Goal: Check status: Check status

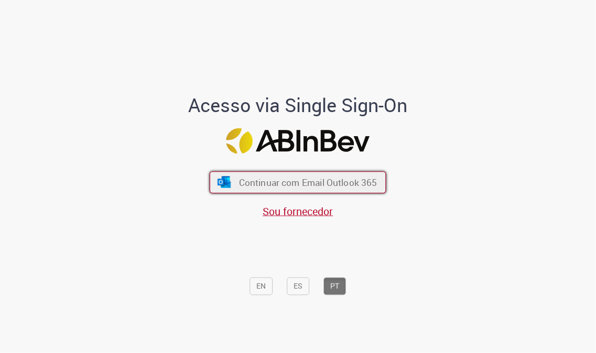
click at [330, 185] on span "Continuar com Email Outlook 365" at bounding box center [308, 183] width 138 height 12
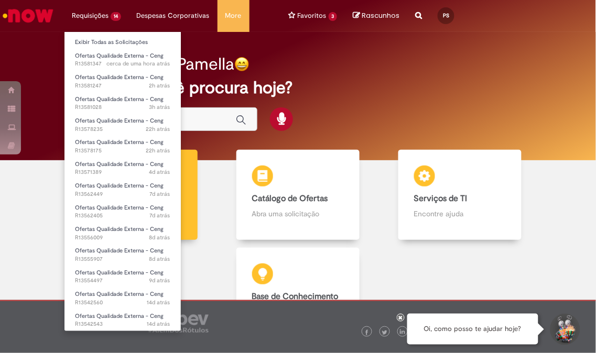
click at [119, 26] on li "Requisições 14 Exibir Todas as Solicitações Ofertas Qualidade Externa - Ceng ce…" at bounding box center [96, 15] width 65 height 31
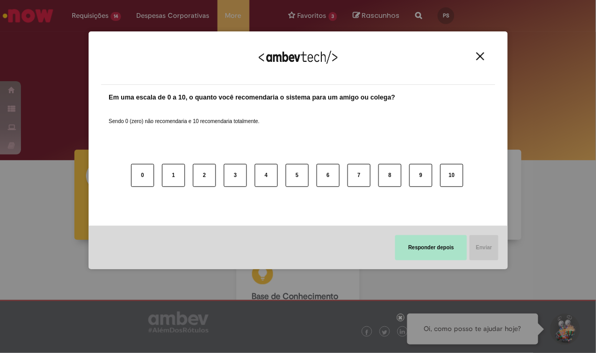
click at [414, 245] on button "Responder depois" at bounding box center [431, 247] width 72 height 25
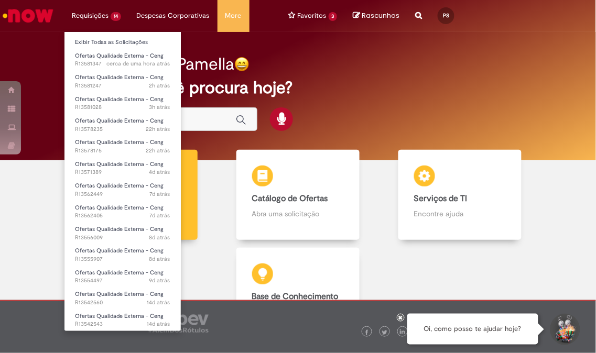
click at [68, 12] on li "Requisições 14 Exibir Todas as Solicitações Ofertas Qualidade Externa - Ceng ce…" at bounding box center [96, 15] width 65 height 31
click at [77, 12] on li "Requisições 14 Exibir Todas as Solicitações Ofertas Qualidade Externa - Ceng ce…" at bounding box center [96, 15] width 65 height 31
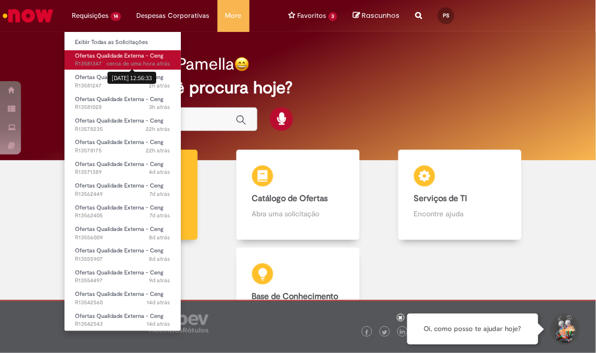
click at [142, 54] on link "Ofertas Qualidade Externa - Ceng cerca de uma hora atrás cerca de uma hora atrá…" at bounding box center [122, 59] width 116 height 19
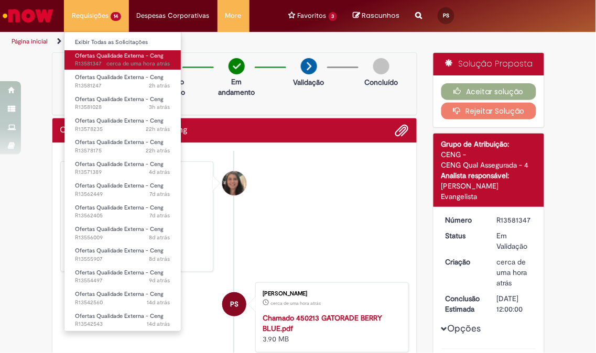
click at [115, 50] on link "Ofertas Qualidade Externa - Ceng cerca de uma hora atrás cerca de uma hora atrá…" at bounding box center [122, 59] width 116 height 19
click at [115, 57] on span "Ofertas Qualidade Externa - Ceng" at bounding box center [119, 56] width 89 height 8
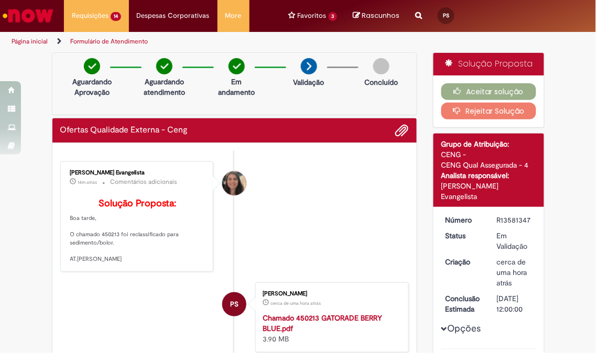
click at [107, 253] on p "Solução Proposta: Boa tarde, O chamado 450213 foi reclassificado para sedimento…" at bounding box center [137, 231] width 135 height 65
click at [107, 252] on p "Solução Proposta: Boa tarde, O chamado 450213 foi reclassificado para sedimento…" at bounding box center [137, 231] width 135 height 65
copy p "450213"
click at [341, 195] on li "Pollyane De Souza Ramos Evangelista 16m atrás 16 minutos atrás Comentários adic…" at bounding box center [234, 217] width 349 height 111
click at [511, 90] on button "Aceitar solução" at bounding box center [489, 91] width 95 height 17
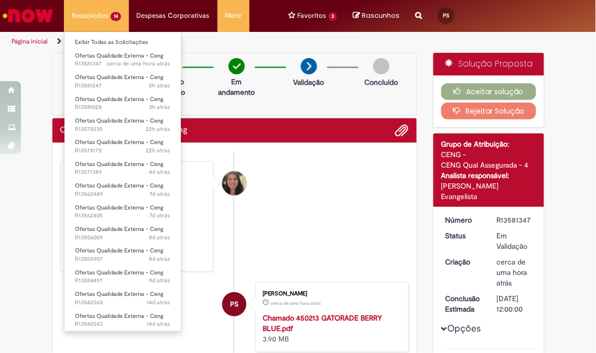
click at [123, 24] on li "Requisições 14 Exibir Todas as Solicitações Ofertas Qualidade Externa - Ceng ce…" at bounding box center [96, 15] width 65 height 31
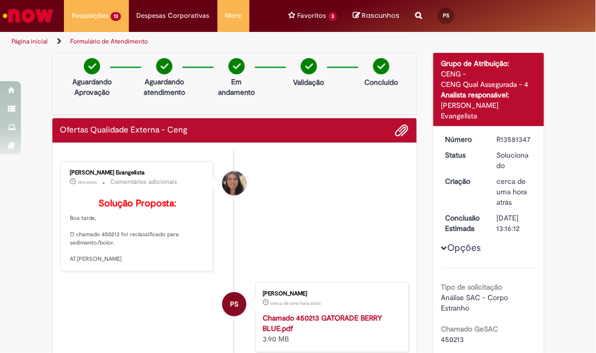
click at [315, 132] on div "Ofertas Qualidade Externa - Ceng" at bounding box center [234, 131] width 349 height 14
click at [311, 125] on div "Ofertas Qualidade Externa - Ceng" at bounding box center [234, 131] width 349 height 14
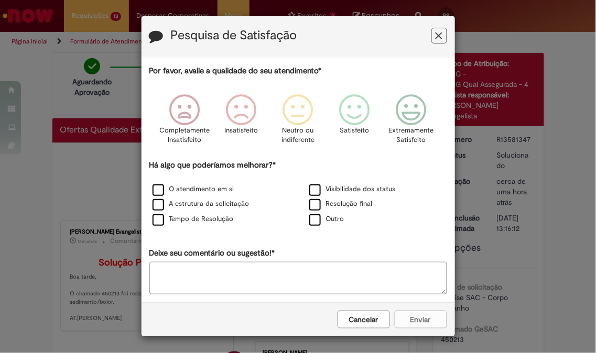
click at [381, 328] on button "Cancelar" at bounding box center [364, 320] width 52 height 18
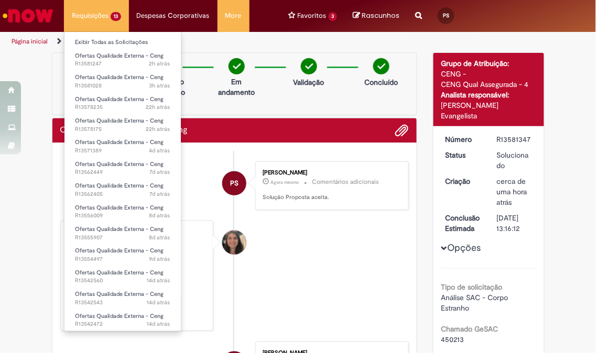
click at [123, 31] on ul "Exibir Todas as Solicitações Ofertas Qualidade Externa - Ceng 2h atrás 2 horas …" at bounding box center [122, 181] width 117 height 300
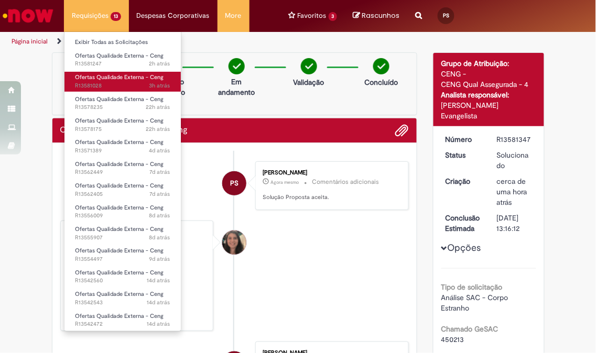
click at [113, 76] on span "Ofertas Qualidade Externa - Ceng" at bounding box center [119, 77] width 89 height 8
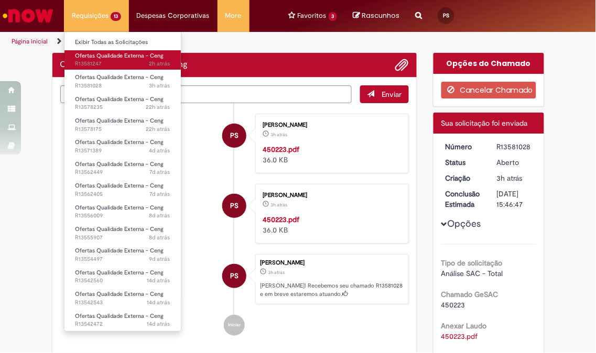
click at [115, 66] on span "2h atrás 2 horas atrás R13581247" at bounding box center [122, 64] width 95 height 8
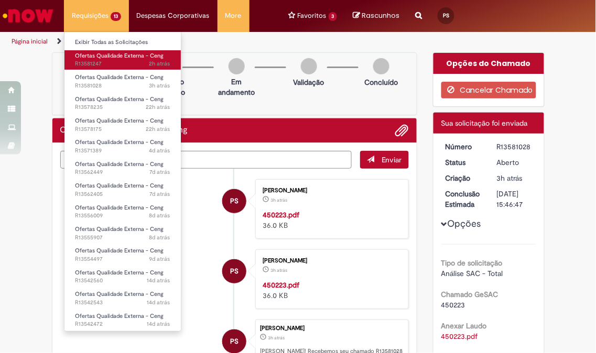
click at [115, 67] on span "2h atrás 2 horas atrás R13581247" at bounding box center [122, 64] width 95 height 8
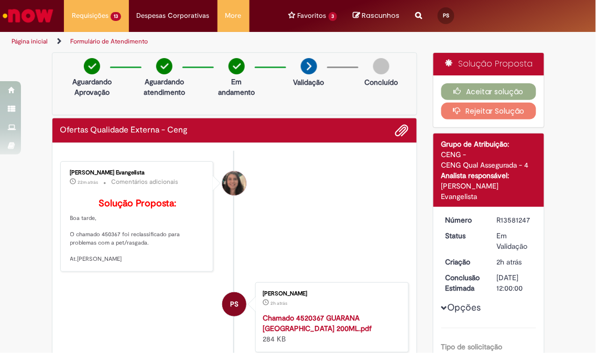
click at [294, 208] on li "Pollyane De Souza Ramos Evangelista 22m atrás 22 minutos atrás Comentários adic…" at bounding box center [234, 217] width 349 height 111
click at [106, 254] on p "Solução Proposta: Boa tarde, O chamado 450367 foi reclassificado para problemas…" at bounding box center [137, 231] width 135 height 65
copy p "450367"
click at [517, 93] on button "Aceitar solução" at bounding box center [489, 91] width 95 height 17
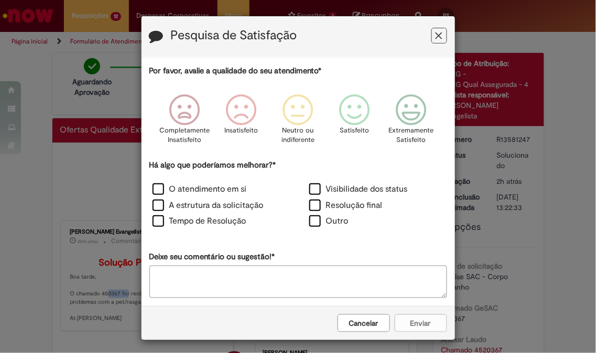
click at [368, 322] on button "Cancelar" at bounding box center [364, 324] width 52 height 18
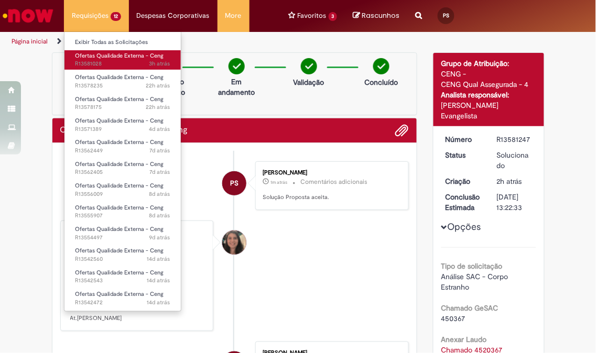
click at [112, 66] on span "3h atrás 3 horas atrás R13581028" at bounding box center [122, 64] width 95 height 8
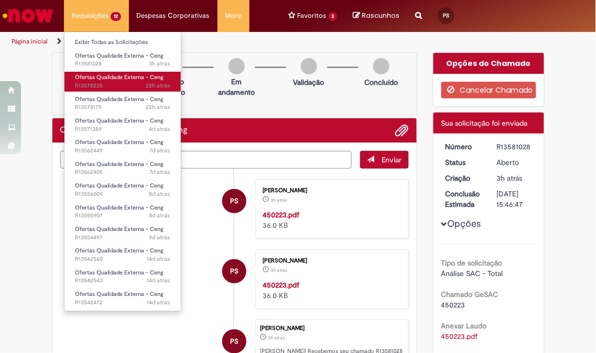
click at [107, 72] on link "Ofertas Qualidade Externa - Ceng 22h atrás 22 horas atrás R13578235" at bounding box center [122, 81] width 116 height 19
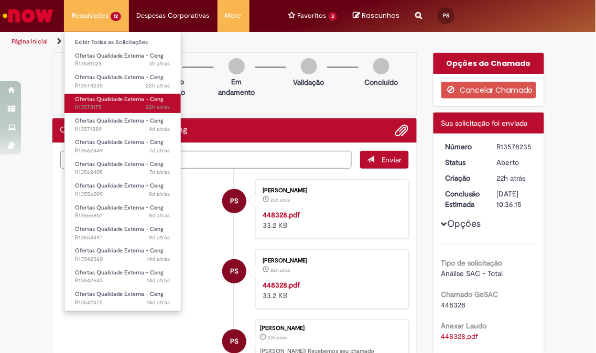
click at [113, 100] on span "Ofertas Qualidade Externa - Ceng" at bounding box center [119, 99] width 89 height 8
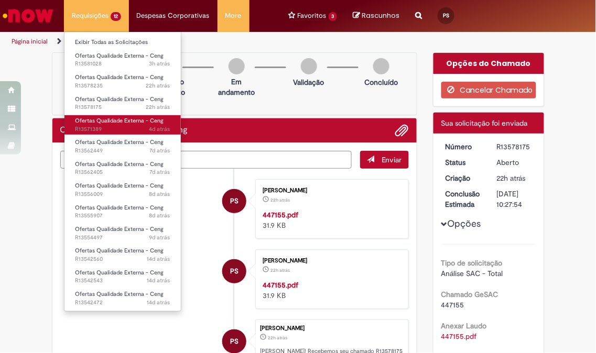
click at [117, 121] on span "Ofertas Qualidade Externa - Ceng" at bounding box center [119, 121] width 89 height 8
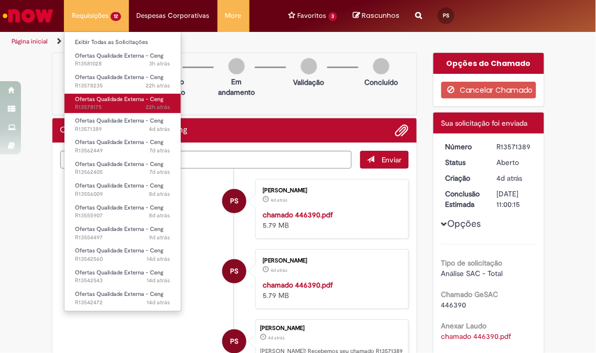
click at [137, 100] on span "Ofertas Qualidade Externa - Ceng" at bounding box center [119, 99] width 89 height 8
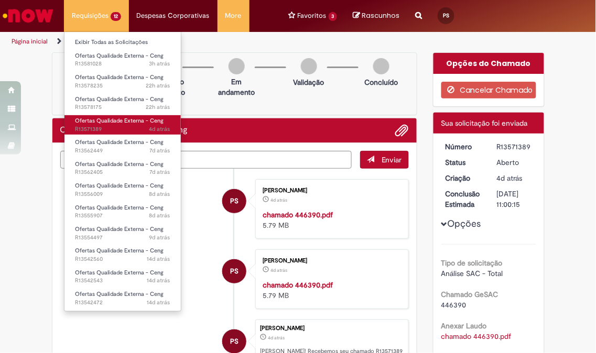
click at [147, 121] on span "Ofertas Qualidade Externa - Ceng" at bounding box center [119, 121] width 89 height 8
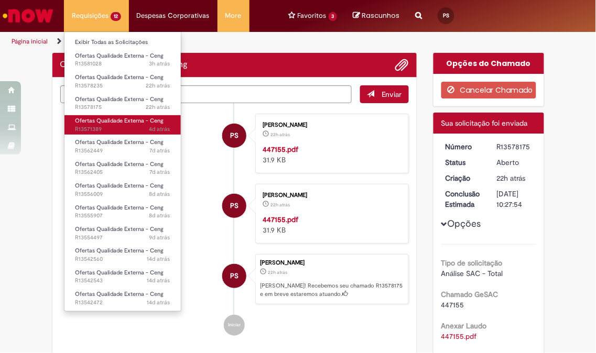
click at [148, 123] on span "Ofertas Qualidade Externa - Ceng" at bounding box center [119, 121] width 89 height 8
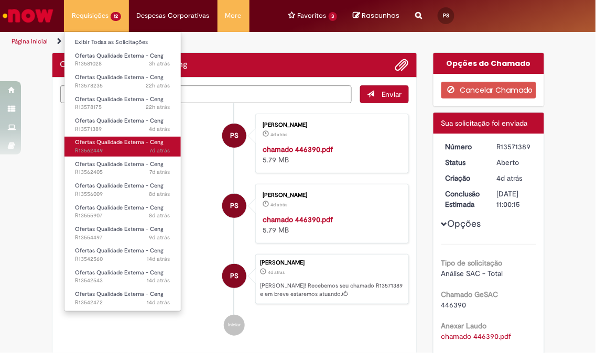
click at [150, 143] on span "Ofertas Qualidade Externa - Ceng" at bounding box center [119, 142] width 89 height 8
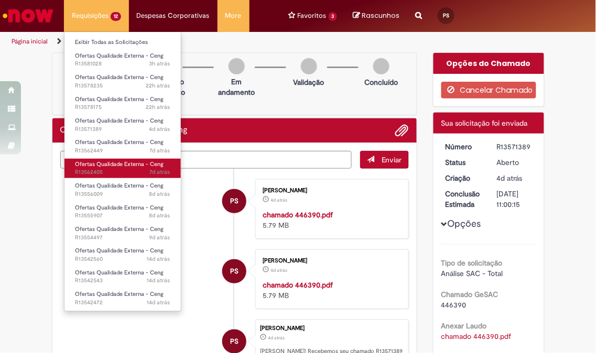
click at [138, 165] on span "Ofertas Qualidade Externa - Ceng" at bounding box center [119, 164] width 89 height 8
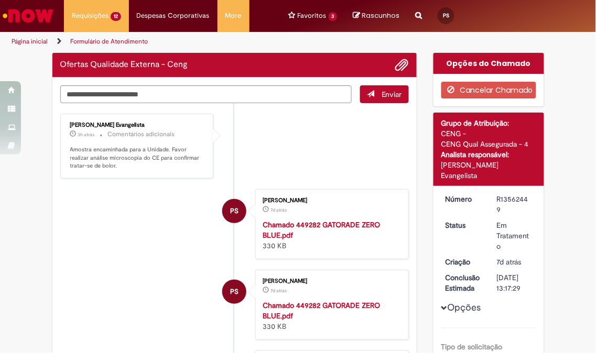
click at [328, 135] on li "Pollyane De Souza Ramos Evangelista 3h atrás 3 horas atrás Comentários adiciona…" at bounding box center [234, 146] width 349 height 65
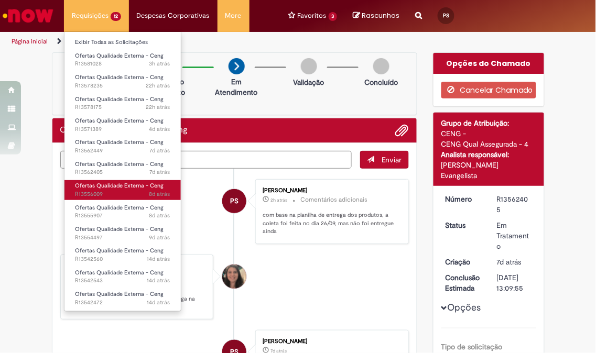
click at [116, 196] on span "8d atrás 8 dias atrás R13556009" at bounding box center [122, 194] width 95 height 8
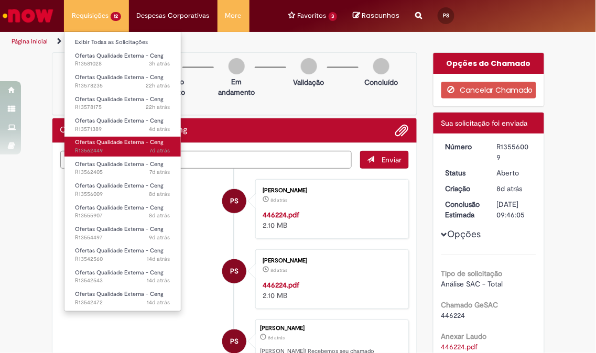
click at [120, 150] on span "7d atrás 7 dias atrás R13562449" at bounding box center [122, 151] width 95 height 8
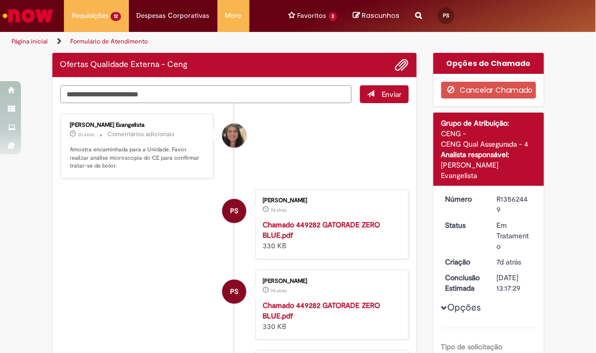
click at [240, 103] on textarea "Digite sua mensagem aqui..." at bounding box center [206, 94] width 292 height 18
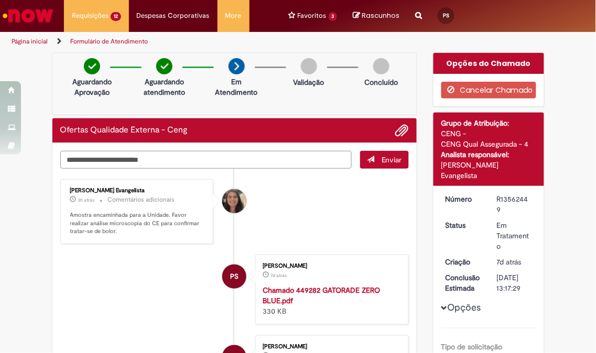
scroll to position [116, 0]
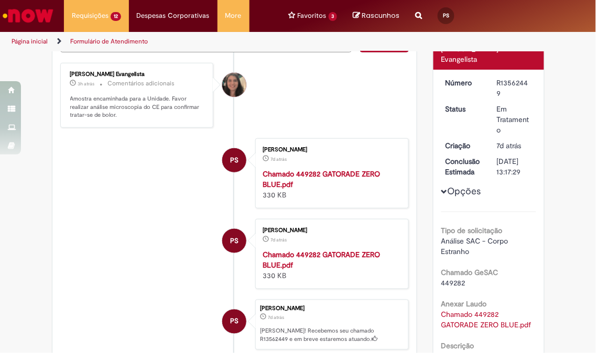
click at [446, 278] on span "449282" at bounding box center [454, 282] width 24 height 9
copy span "449282"
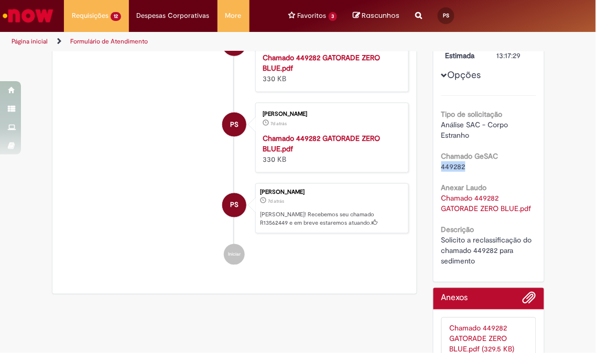
click at [457, 193] on link "Chamado 449282 GATORADE ZERO BLUE.pdf" at bounding box center [487, 203] width 90 height 20
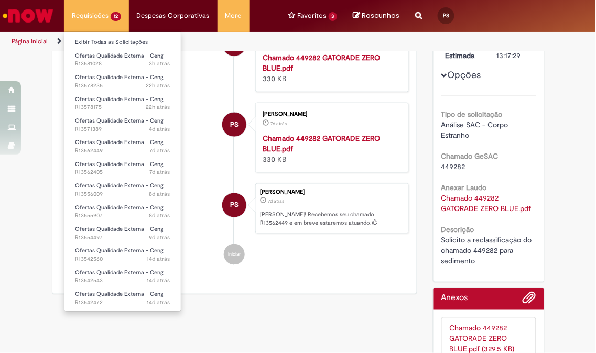
click at [96, 16] on li "Requisições 12 Exibir Todas as Solicitações Ofertas Qualidade Externa - Ceng 3h…" at bounding box center [96, 15] width 65 height 31
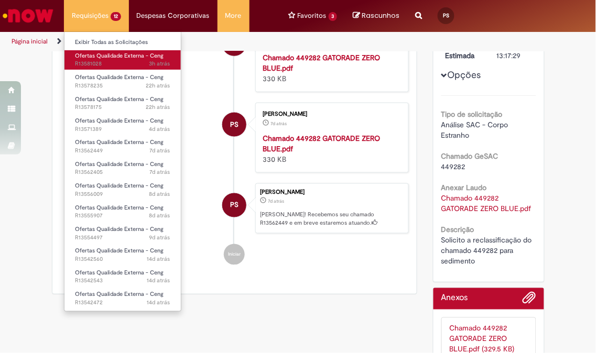
click at [103, 50] on link "Ofertas Qualidade Externa - Ceng 3h atrás 3 horas atrás R13581028" at bounding box center [122, 59] width 116 height 19
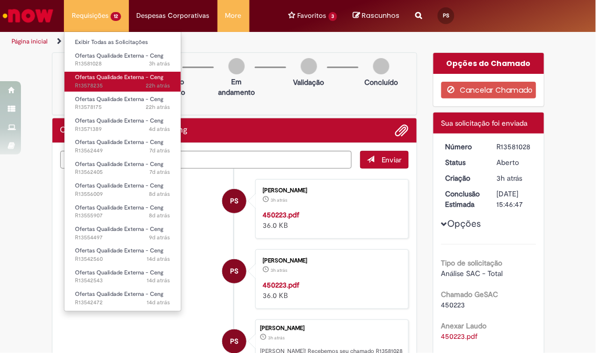
click at [87, 77] on span "Ofertas Qualidade Externa - Ceng" at bounding box center [119, 77] width 89 height 8
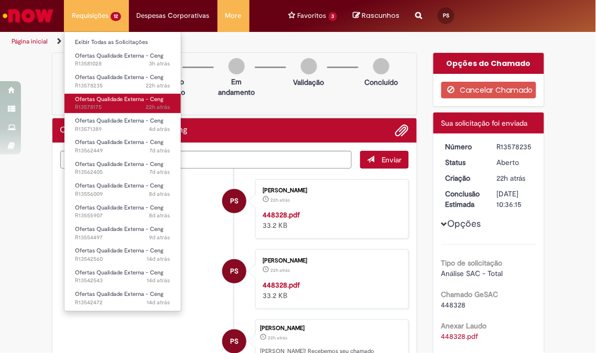
click at [91, 97] on span "Ofertas Qualidade Externa - Ceng" at bounding box center [119, 99] width 89 height 8
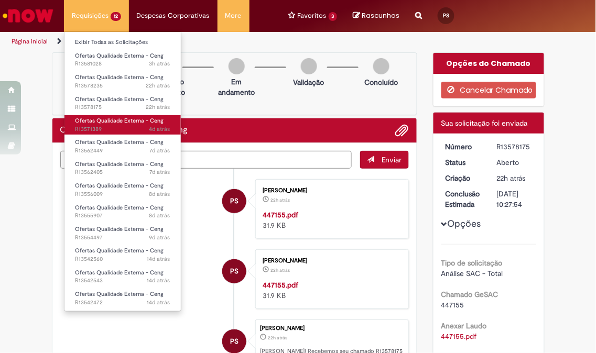
click at [91, 119] on span "Ofertas Qualidade Externa - Ceng" at bounding box center [119, 121] width 89 height 8
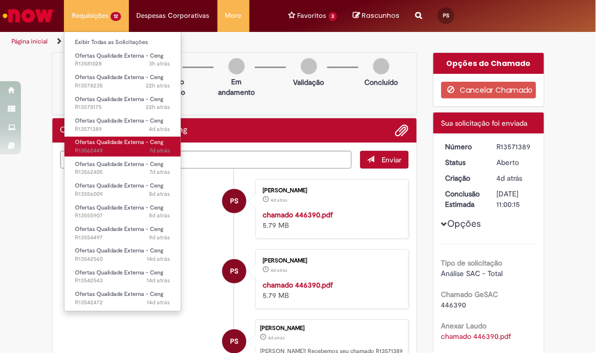
click at [96, 141] on span "Ofertas Qualidade Externa - Ceng" at bounding box center [119, 142] width 89 height 8
click at [96, 142] on span "Ofertas Qualidade Externa - Ceng" at bounding box center [119, 142] width 89 height 8
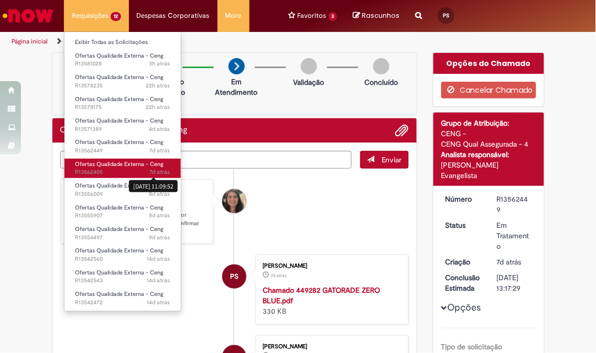
click at [151, 175] on sn-time-ago "7d atrás 7 dias atrás 24/09/2025 11:09:52" at bounding box center [160, 172] width 20 height 8
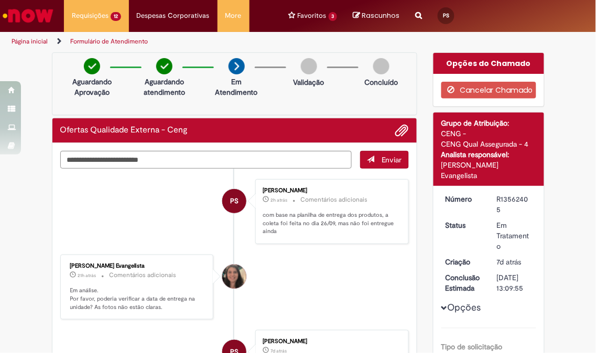
scroll to position [58, 0]
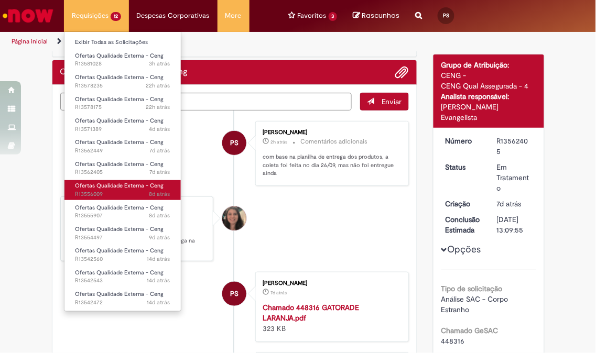
click at [106, 185] on span "Ofertas Qualidade Externa - Ceng" at bounding box center [119, 186] width 89 height 8
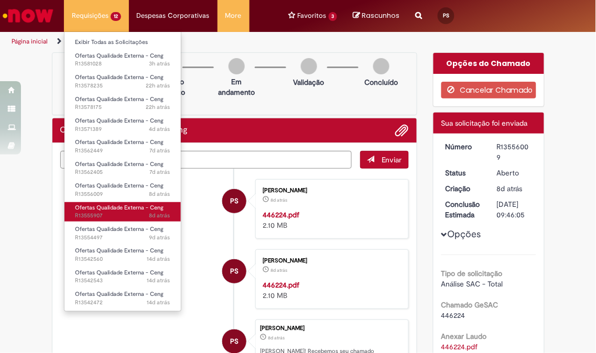
click at [116, 210] on span "Ofertas Qualidade Externa - Ceng" at bounding box center [119, 208] width 89 height 8
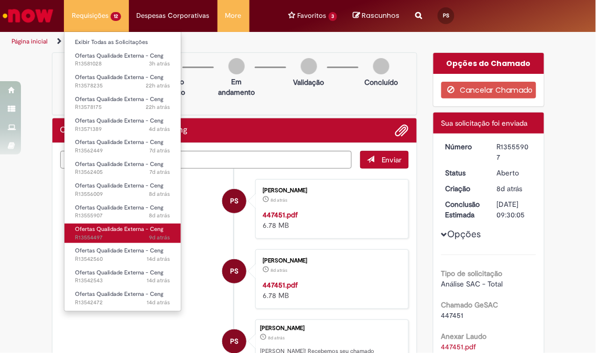
click at [117, 233] on link "Ofertas Qualidade Externa - Ceng 9d atrás 9 dias atrás R13554497" at bounding box center [122, 233] width 116 height 19
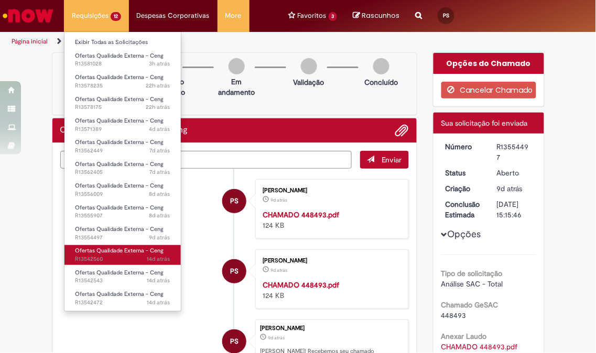
click at [119, 251] on span "Ofertas Qualidade Externa - Ceng" at bounding box center [119, 251] width 89 height 8
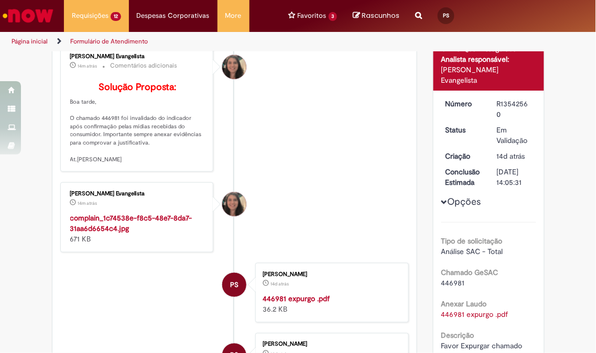
scroll to position [58, 0]
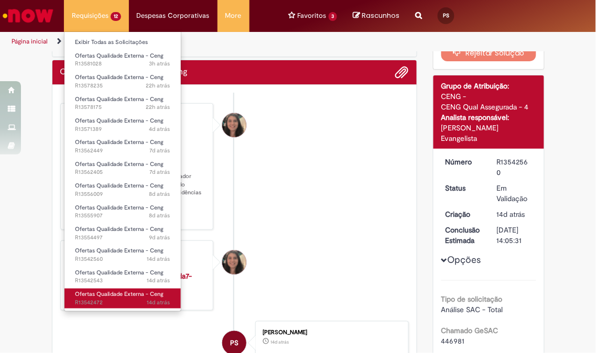
click at [109, 295] on span "Ofertas Qualidade Externa - Ceng" at bounding box center [119, 295] width 89 height 8
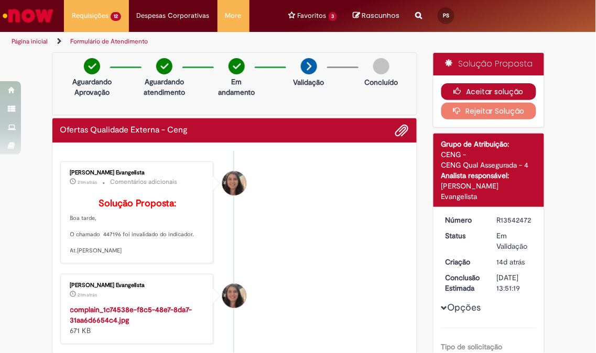
click at [480, 87] on button "Aceitar solução" at bounding box center [489, 91] width 95 height 17
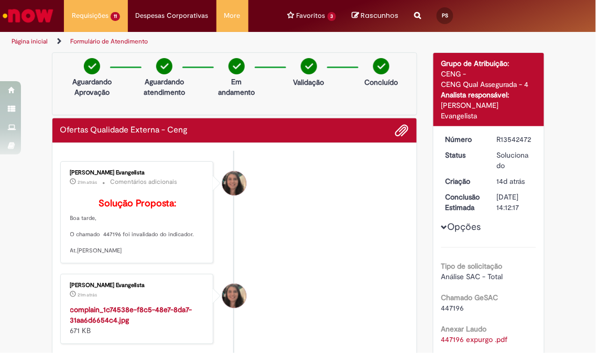
drag, startPoint x: 480, startPoint y: 87, endPoint x: 507, endPoint y: 137, distance: 57.3
click at [507, 137] on div "R13542472" at bounding box center [515, 139] width 36 height 10
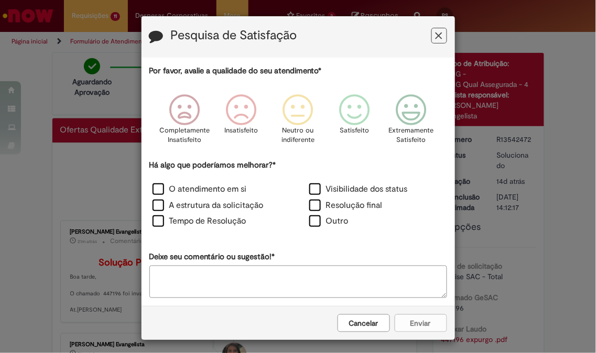
click at [383, 327] on button "Cancelar" at bounding box center [364, 324] width 52 height 18
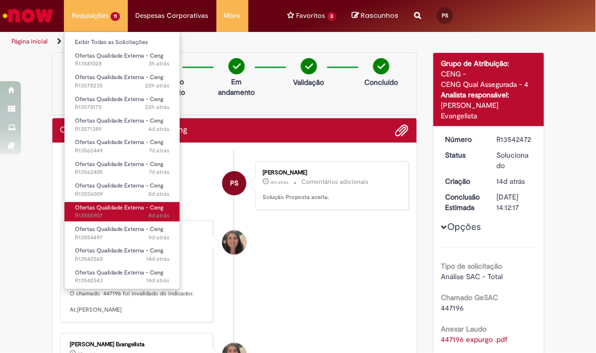
click at [124, 217] on span "8d atrás 8 dias atrás R13555907" at bounding box center [122, 216] width 94 height 8
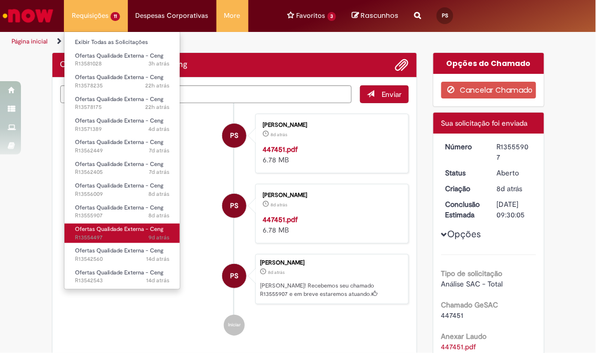
click at [125, 227] on span "Ofertas Qualidade Externa - Ceng" at bounding box center [119, 229] width 89 height 8
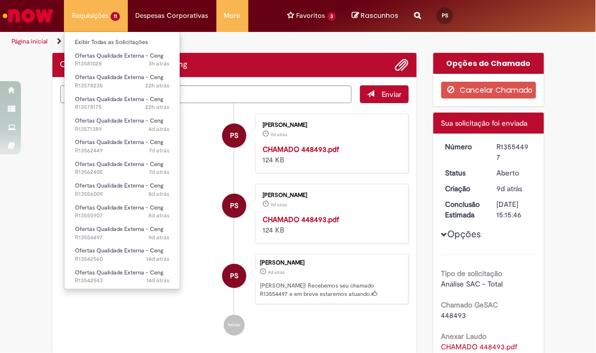
click at [127, 243] on li "Ofertas Qualidade Externa - Ceng 14d atrás 14 dias atrás R13542560" at bounding box center [121, 253] width 115 height 21
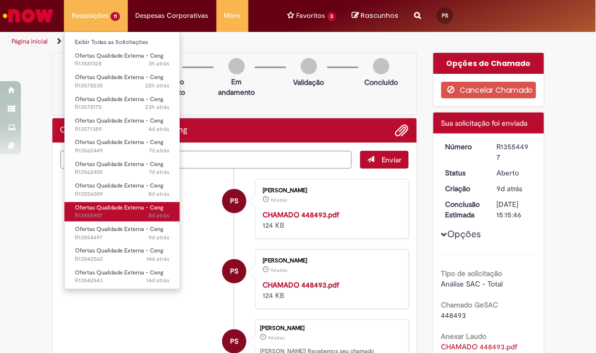
click at [118, 214] on span "8d atrás 8 dias atrás R13555907" at bounding box center [122, 216] width 94 height 8
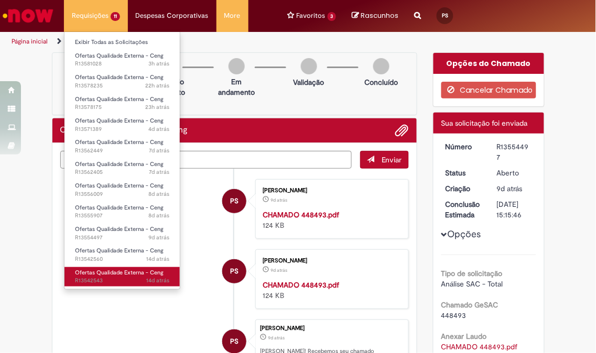
click at [116, 267] on link "Ofertas Qualidade Externa - Ceng 14d atrás 14 dias atrás R13542543" at bounding box center [121, 276] width 115 height 19
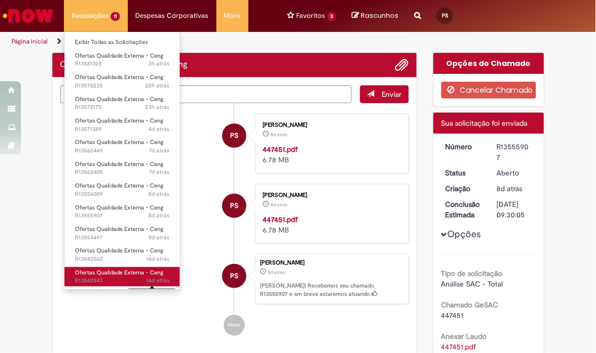
click at [157, 280] on span "14d atrás" at bounding box center [157, 281] width 23 height 8
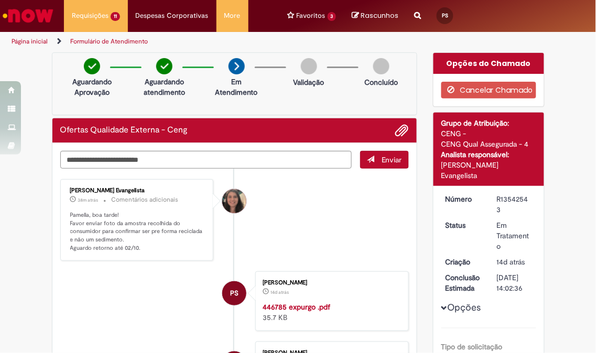
scroll to position [58, 0]
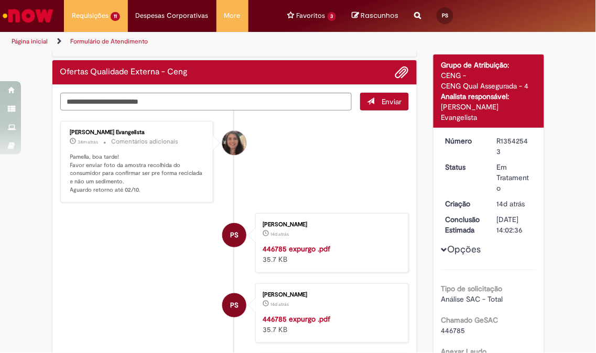
click at [297, 248] on strong "446785 expurgo .pdf" at bounding box center [297, 248] width 68 height 9
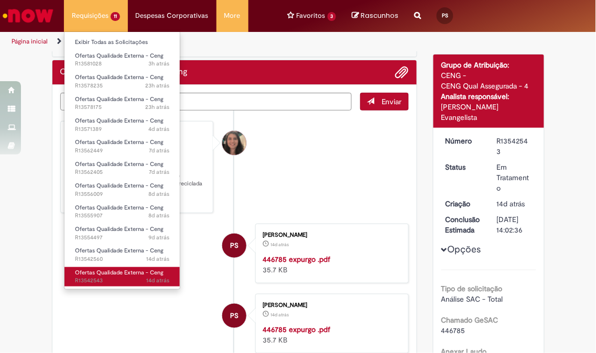
click at [113, 282] on span "14d atrás 14 dias atrás R13542543" at bounding box center [122, 281] width 94 height 8
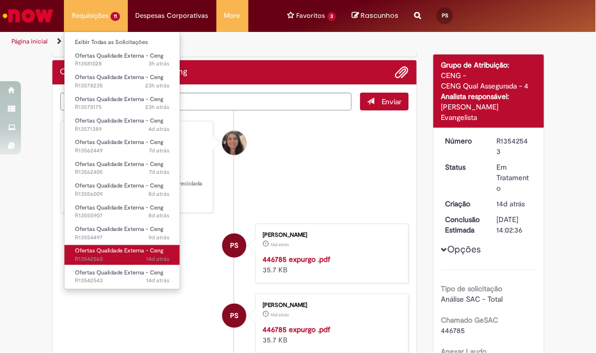
click at [122, 261] on span "14d atrás 14 dias atrás R13542560" at bounding box center [122, 259] width 94 height 8
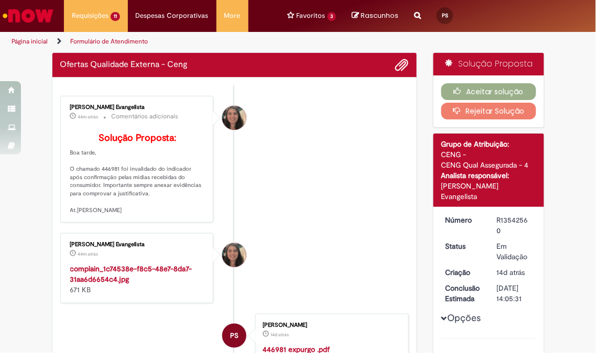
click at [257, 223] on li "Pollyane De Souza Ramos Evangelista 44m atrás 44 minutos atrás Comentários adic…" at bounding box center [234, 159] width 349 height 127
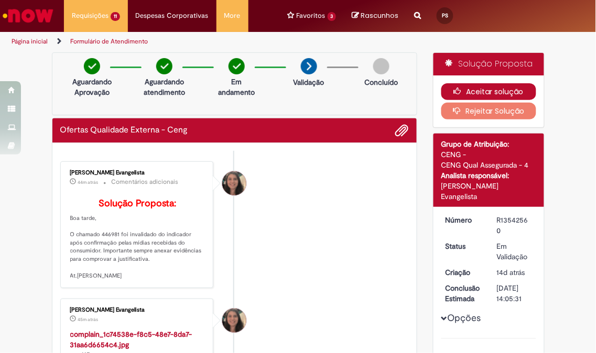
click at [464, 87] on button "Aceitar solução" at bounding box center [489, 91] width 95 height 17
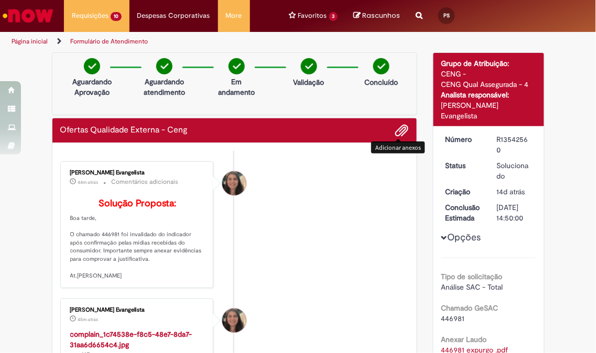
click at [357, 227] on li "Pollyane De Souza Ramos Evangelista 44m atrás 44 minutos atrás Comentários adic…" at bounding box center [234, 225] width 349 height 127
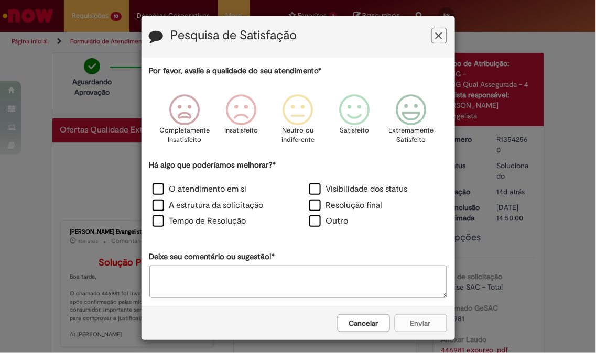
click at [363, 328] on button "Cancelar" at bounding box center [364, 324] width 52 height 18
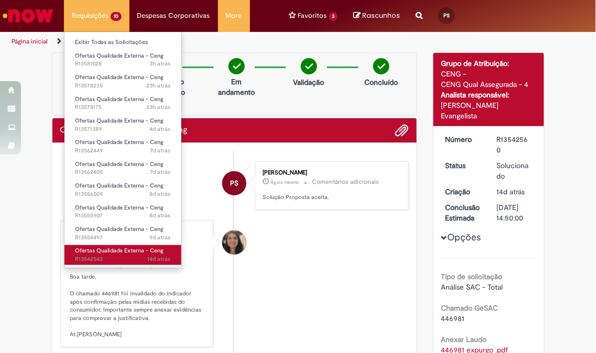
click at [114, 255] on span "14d atrás 14 dias atrás R13542543" at bounding box center [123, 259] width 96 height 8
click at [158, 254] on span "Ofertas Qualidade Externa - Ceng" at bounding box center [119, 251] width 89 height 8
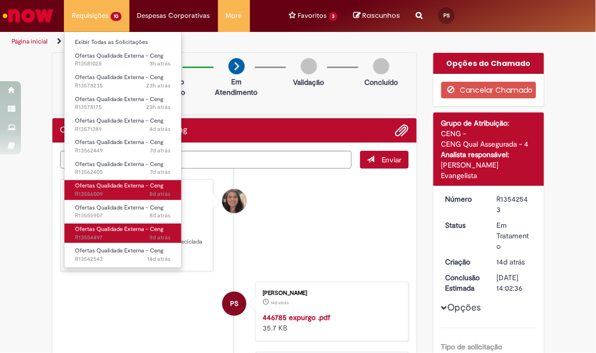
drag, startPoint x: 73, startPoint y: 184, endPoint x: 79, endPoint y: 231, distance: 48.0
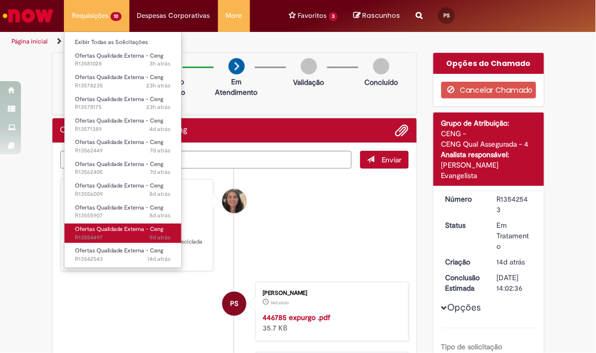
click at [79, 231] on span "Ofertas Qualidade Externa - Ceng" at bounding box center [119, 229] width 89 height 8
click at [91, 239] on span "9d atrás 9 dias atrás R13554497" at bounding box center [123, 238] width 96 height 8
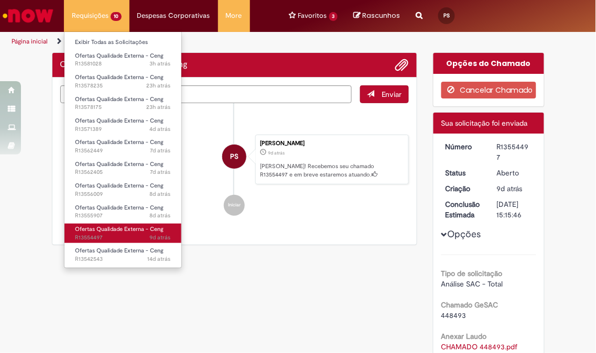
click at [102, 230] on span "Ofertas Qualidade Externa - Ceng" at bounding box center [119, 229] width 89 height 8
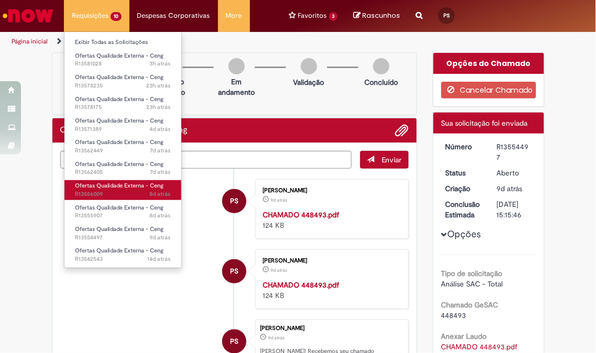
click at [133, 189] on span "Ofertas Qualidade Externa - Ceng" at bounding box center [119, 186] width 89 height 8
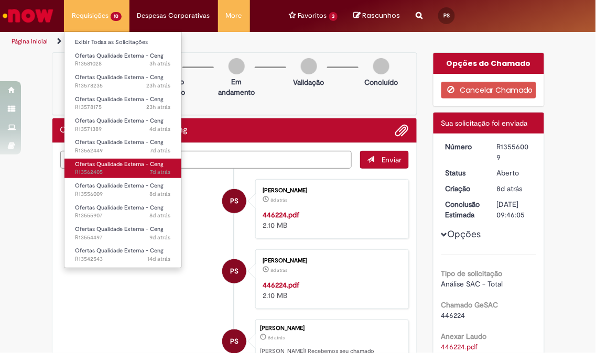
click at [143, 165] on span "Ofertas Qualidade Externa - Ceng" at bounding box center [119, 164] width 89 height 8
click at [143, 166] on span "Ofertas Qualidade Externa - Ceng" at bounding box center [119, 164] width 89 height 8
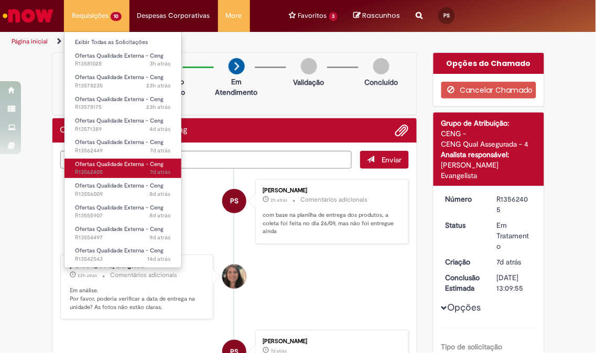
scroll to position [58, 0]
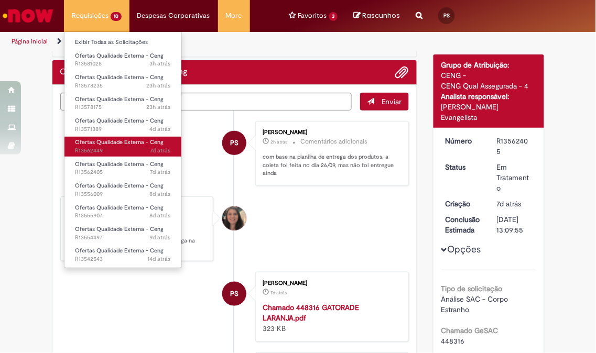
click at [148, 142] on span "Ofertas Qualidade Externa - Ceng" at bounding box center [119, 142] width 89 height 8
click at [149, 142] on span "Ofertas Qualidade Externa - Ceng" at bounding box center [119, 142] width 89 height 8
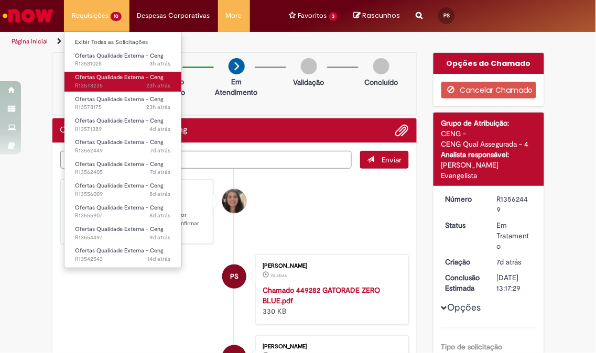
click at [109, 83] on span "23h atrás 23 horas atrás R13578235" at bounding box center [123, 86] width 96 height 8
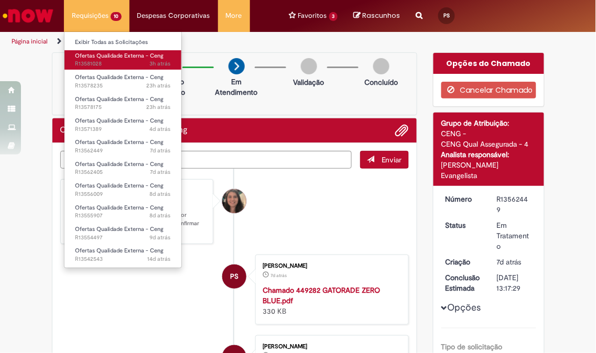
click at [117, 65] on span "3h atrás 3 horas atrás R13581028" at bounding box center [123, 64] width 96 height 8
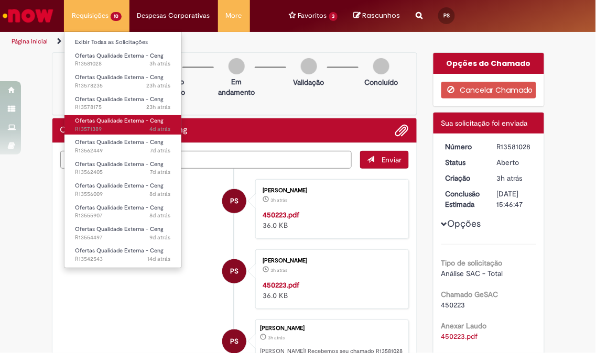
click at [107, 126] on span "4d atrás 4 dias atrás R13571389" at bounding box center [123, 129] width 96 height 8
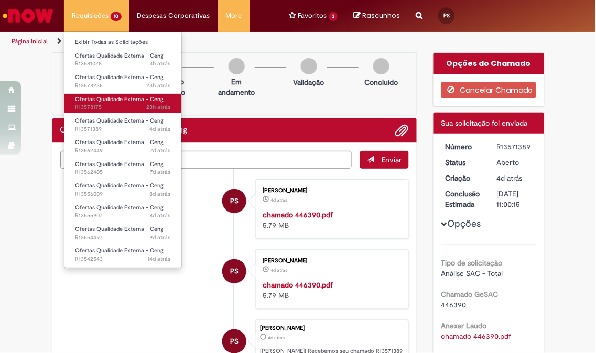
click at [144, 104] on span "23h atrás 23 horas atrás R13578175" at bounding box center [123, 107] width 96 height 8
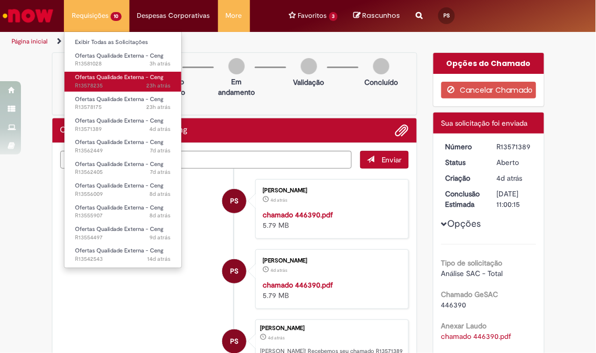
click at [138, 80] on span "Ofertas Qualidade Externa - Ceng" at bounding box center [119, 77] width 89 height 8
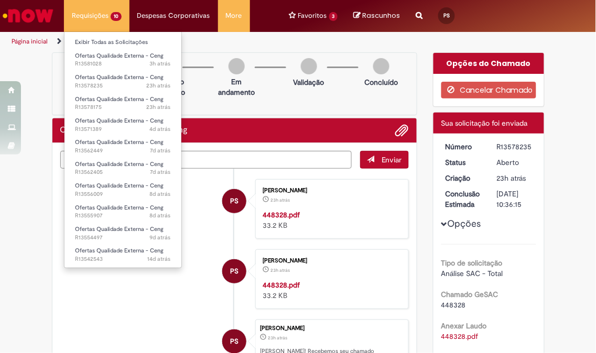
click at [130, 70] on li "Ofertas Qualidade Externa - Ceng 23h atrás 23 horas atrás R13578235" at bounding box center [122, 80] width 117 height 21
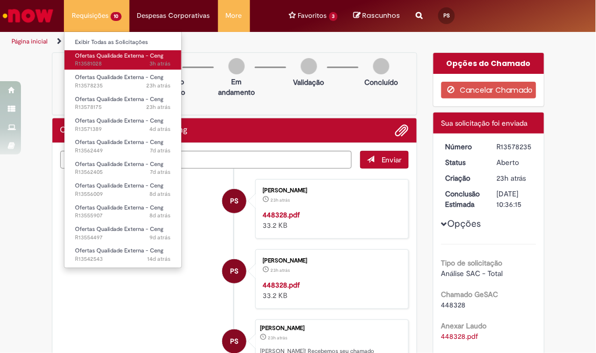
click at [134, 60] on link "Ofertas Qualidade Externa - Ceng 3h atrás 3 horas atrás R13581028" at bounding box center [122, 59] width 117 height 19
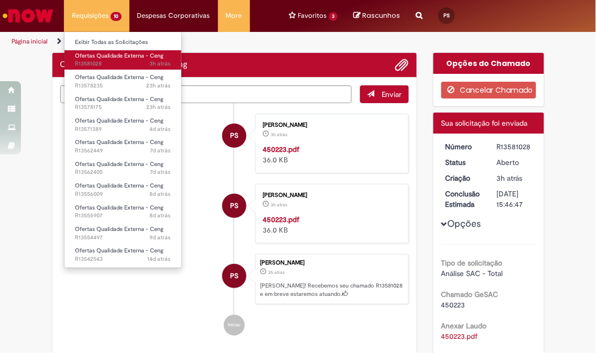
click at [139, 60] on span "3h atrás 3 horas atrás R13581028" at bounding box center [123, 64] width 96 height 8
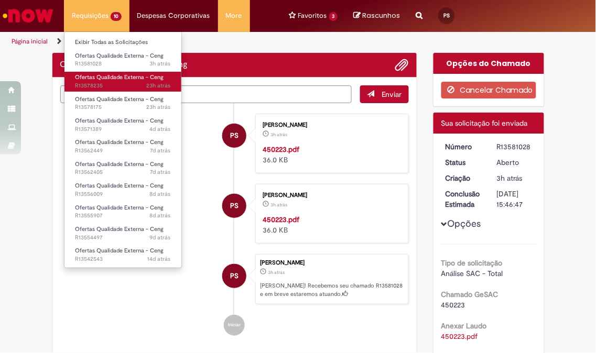
click at [139, 78] on span "Ofertas Qualidade Externa - Ceng" at bounding box center [119, 77] width 89 height 8
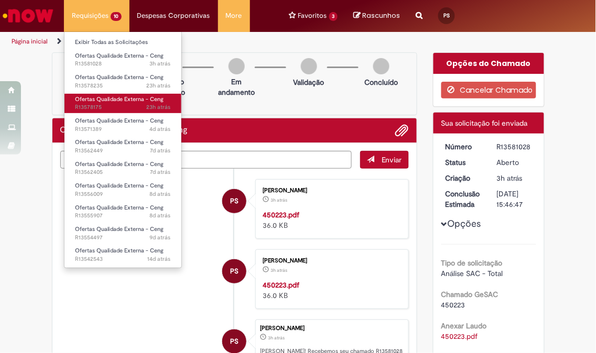
click at [144, 100] on span "Ofertas Qualidade Externa - Ceng" at bounding box center [119, 99] width 89 height 8
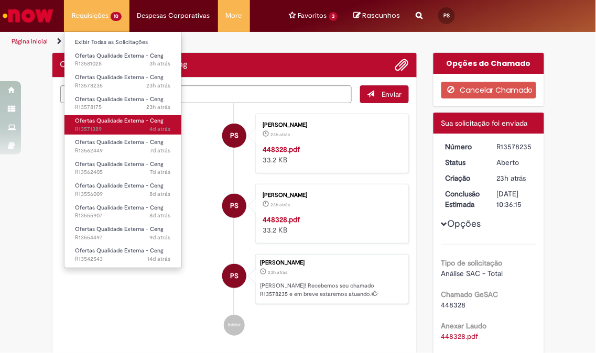
click at [117, 121] on span "Ofertas Qualidade Externa - Ceng" at bounding box center [119, 121] width 89 height 8
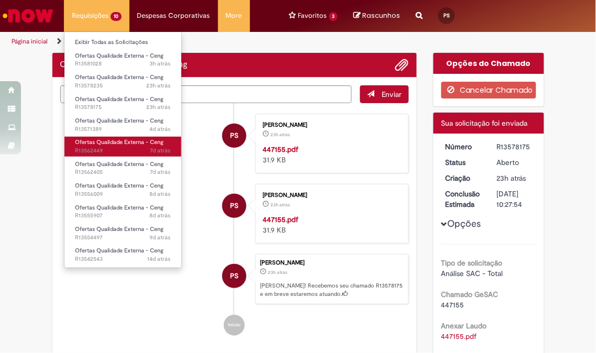
click at [116, 148] on span "7d atrás 7 dias atrás R13562449" at bounding box center [123, 151] width 96 height 8
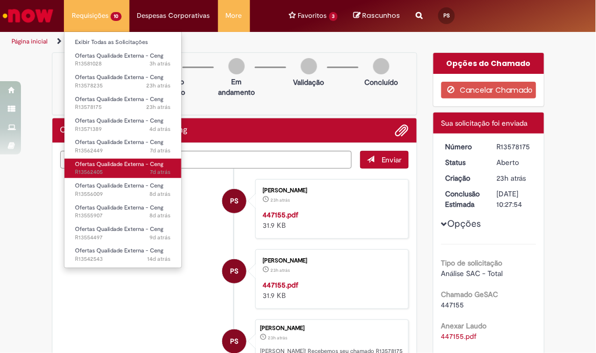
click at [138, 175] on span "7d atrás 7 dias atrás R13562405" at bounding box center [123, 172] width 96 height 8
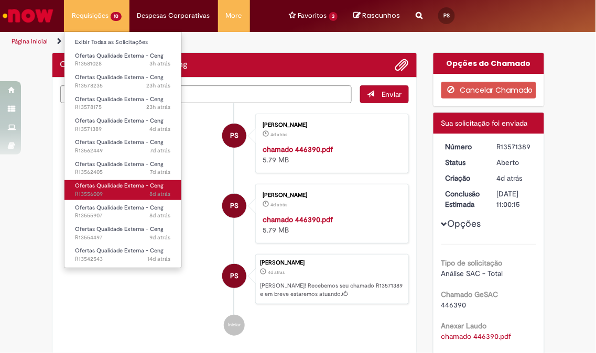
click at [134, 195] on span "8d atrás 8 dias atrás R13556009" at bounding box center [123, 194] width 96 height 8
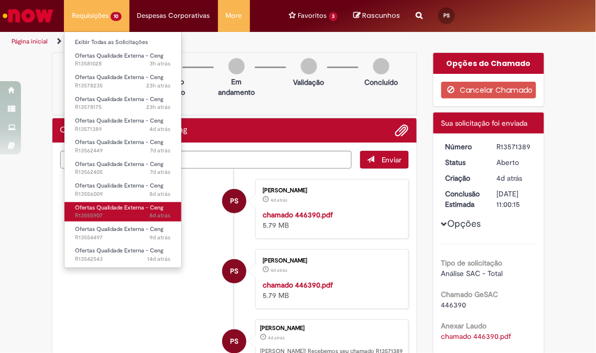
click at [142, 212] on span "8d atrás 8 dias atrás R13555907" at bounding box center [123, 216] width 96 height 8
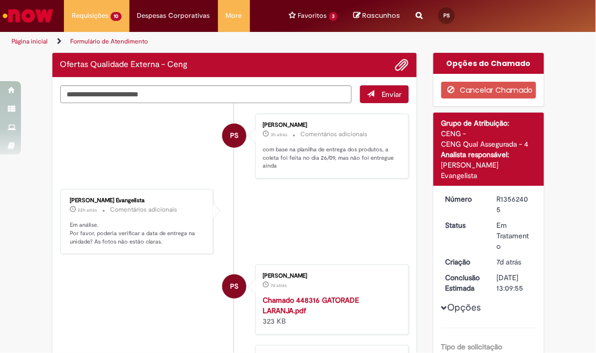
click at [255, 179] on div "Pamella Floriano Dos Santos 3h atrás 3 horas atrás Comentários adicionais com b…" at bounding box center [332, 146] width 154 height 65
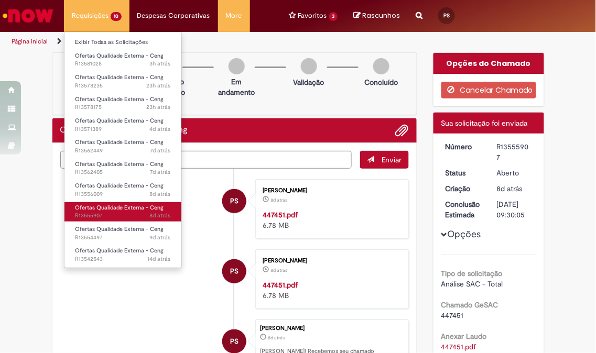
click at [106, 211] on link "Ofertas Qualidade Externa - Ceng 8d atrás 8 dias atrás R13555907" at bounding box center [122, 211] width 117 height 19
click at [117, 209] on span "Ofertas Qualidade Externa - Ceng" at bounding box center [119, 208] width 89 height 8
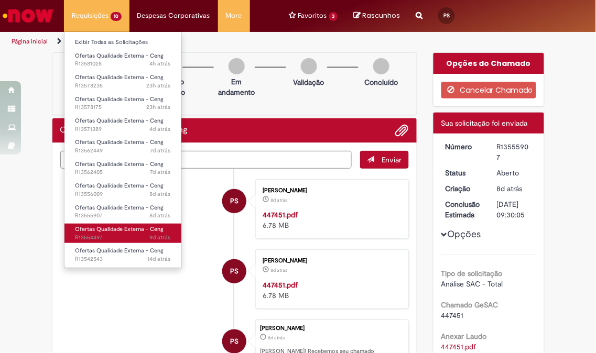
click at [100, 224] on link "Ofertas Qualidade Externa - Ceng 9d atrás 9 dias atrás R13554497" at bounding box center [122, 233] width 117 height 19
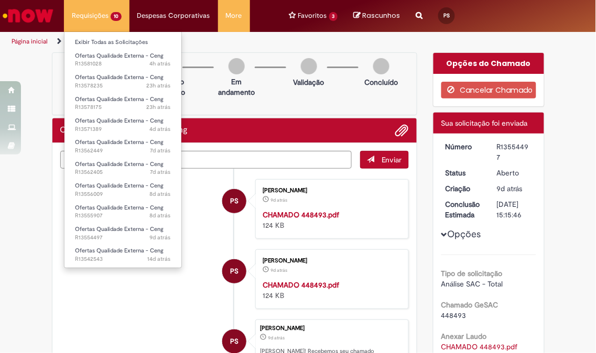
click at [105, 2] on li "Requisições 10 Exibir Todas as Solicitações Ofertas Qualidade Externa - Ceng 4h…" at bounding box center [97, 15] width 66 height 31
click at [95, 257] on span "14d atrás 14 dias atrás R13542543" at bounding box center [123, 259] width 96 height 8
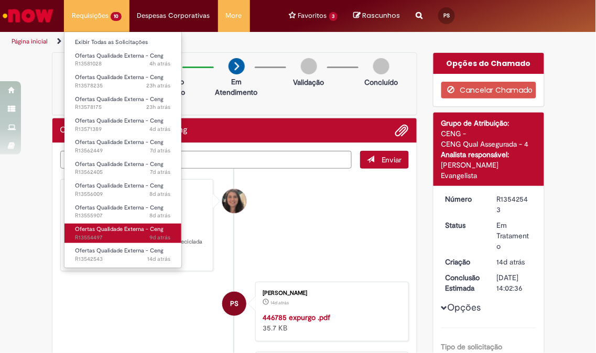
click at [130, 235] on span "9d atrás 9 dias atrás R13554497" at bounding box center [123, 238] width 96 height 8
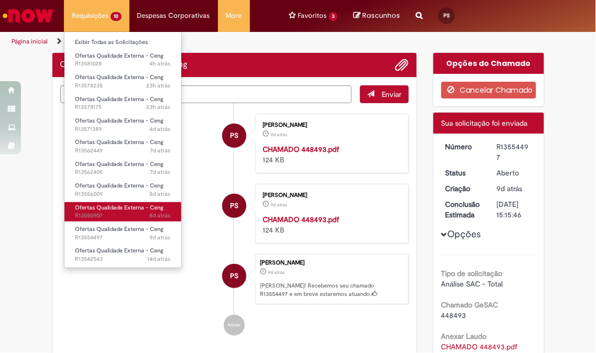
click at [138, 212] on span "8d atrás 8 dias atrás R13555907" at bounding box center [123, 216] width 96 height 8
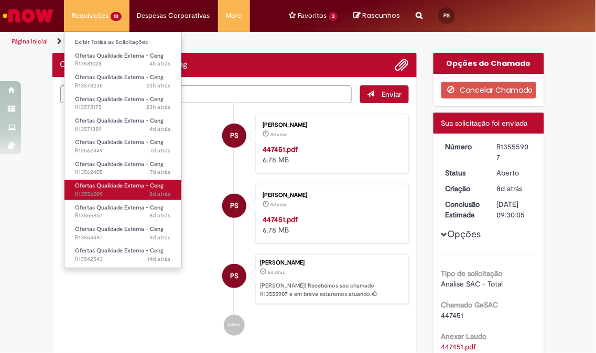
click at [134, 186] on span "Ofertas Qualidade Externa - Ceng" at bounding box center [119, 186] width 89 height 8
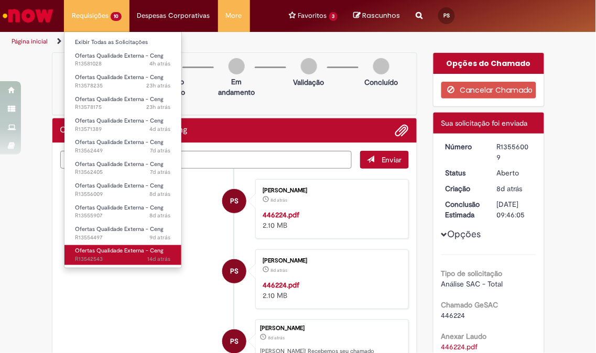
click at [92, 250] on span "Ofertas Qualidade Externa - Ceng" at bounding box center [119, 251] width 89 height 8
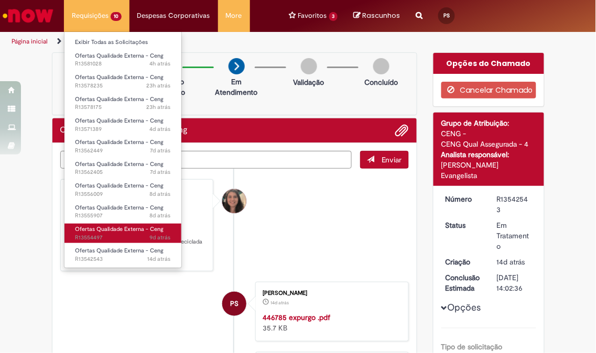
click at [104, 231] on span "Ofertas Qualidade Externa - Ceng" at bounding box center [119, 229] width 89 height 8
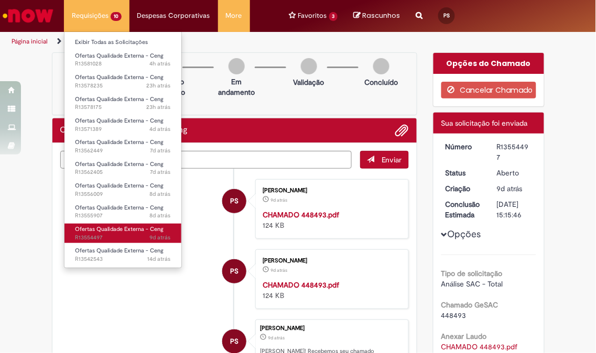
click at [112, 228] on span "Ofertas Qualidade Externa - Ceng" at bounding box center [119, 229] width 89 height 8
click at [140, 229] on span "Ofertas Qualidade Externa - Ceng" at bounding box center [119, 229] width 89 height 8
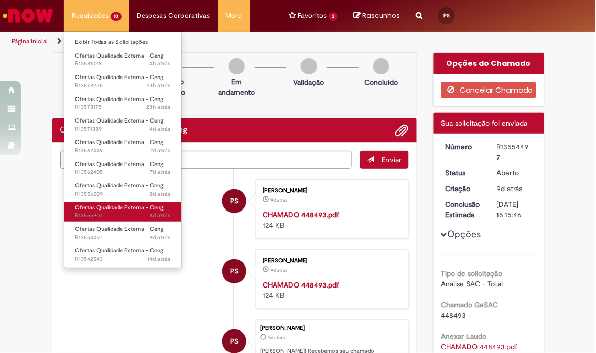
click at [127, 216] on span "8d atrás 8 dias atrás R13555907" at bounding box center [123, 216] width 96 height 8
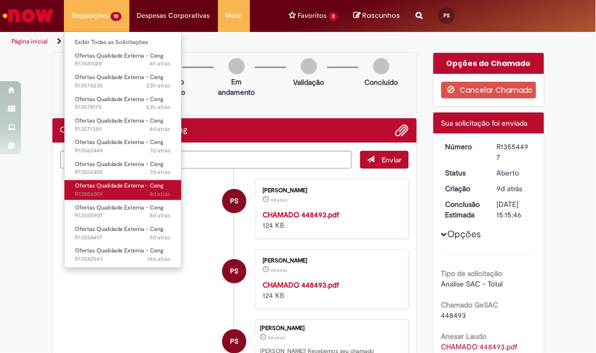
click at [132, 187] on span "Ofertas Qualidade Externa - Ceng" at bounding box center [119, 186] width 89 height 8
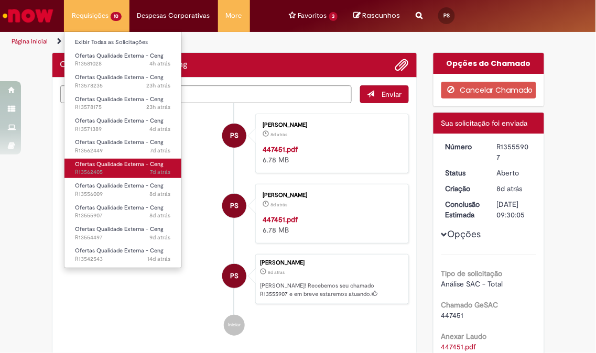
click at [138, 169] on span "7d atrás 7 dias atrás R13562405" at bounding box center [123, 172] width 96 height 8
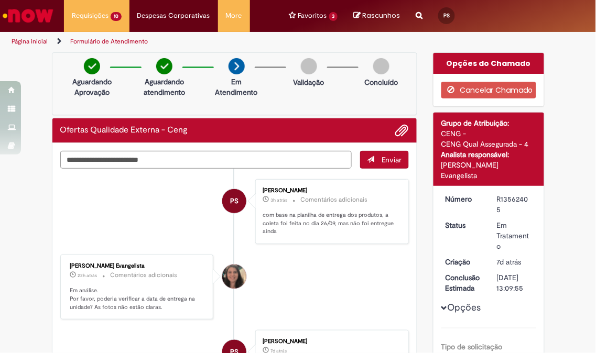
click at [213, 192] on li "PS Pamella Floriano Dos Santos 3h atrás 3 horas atrás Comentários adicionais co…" at bounding box center [234, 211] width 349 height 65
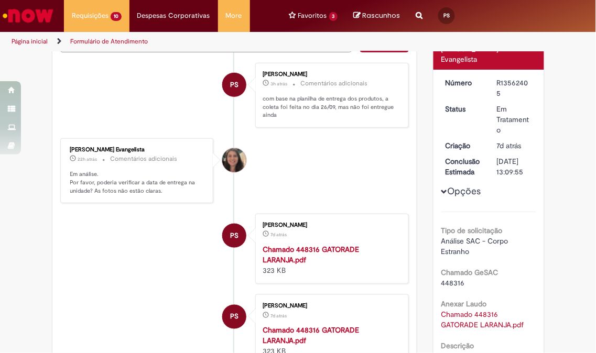
click at [299, 137] on ul "PS Pamella Floriano Dos Santos 3h atrás 3 horas atrás Comentários adicionais co…" at bounding box center [234, 259] width 349 height 415
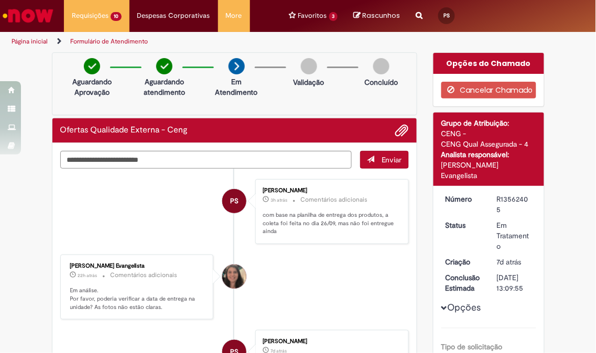
click at [221, 106] on div "Aguardando Aprovação Aguardando atendimento Em Atendimento Em Atendimento Valid…" at bounding box center [235, 83] width 366 height 63
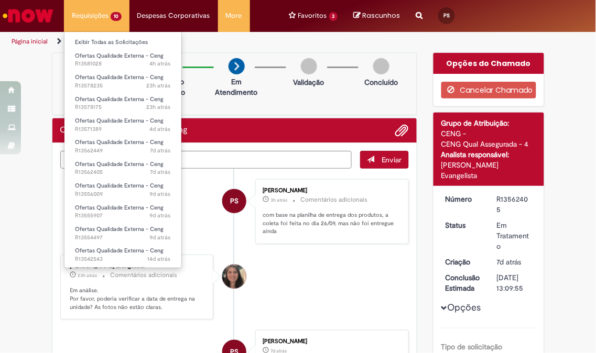
click at [109, 13] on li "Requisições 10 Exibir Todas as Solicitações Ofertas Qualidade Externa - Ceng 4h…" at bounding box center [97, 15] width 66 height 31
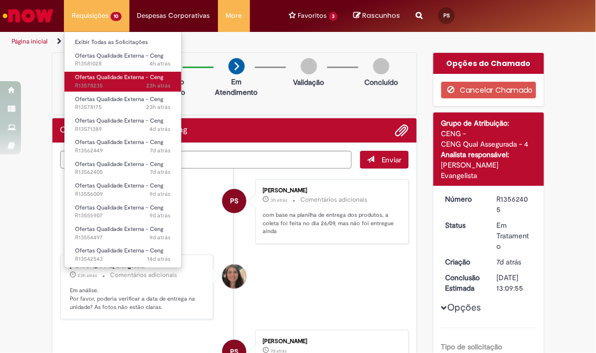
click at [100, 76] on span "Ofertas Qualidade Externa - Ceng" at bounding box center [119, 77] width 89 height 8
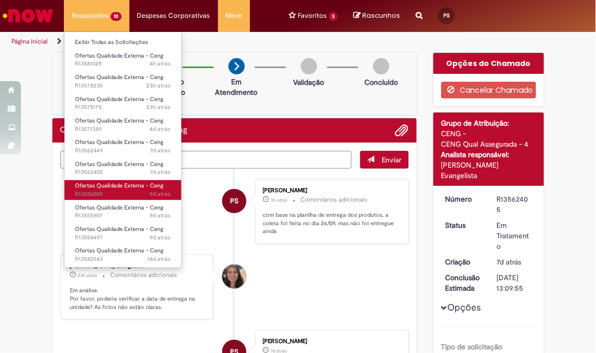
click at [124, 189] on span "Ofertas Qualidade Externa - Ceng" at bounding box center [119, 186] width 89 height 8
click at [125, 190] on link "Ofertas Qualidade Externa - Ceng 9d atrás 9 dias atrás R13556009" at bounding box center [122, 189] width 117 height 19
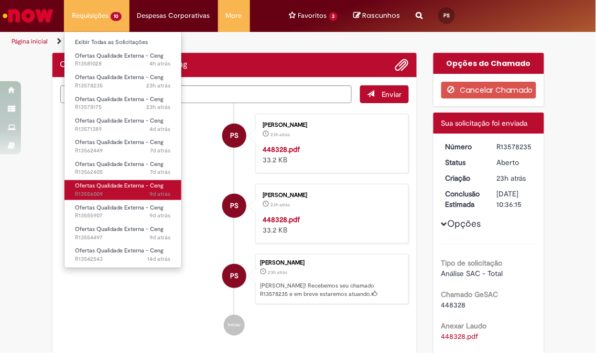
click at [129, 198] on link "Ofertas Qualidade Externa - Ceng 9d atrás 9 dias atrás R13556009" at bounding box center [122, 189] width 117 height 19
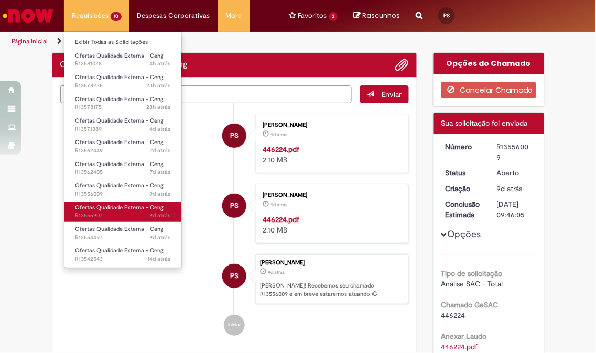
click at [133, 206] on span "Ofertas Qualidade Externa - Ceng" at bounding box center [119, 208] width 89 height 8
